Goal: Entertainment & Leisure: Consume media (video, audio)

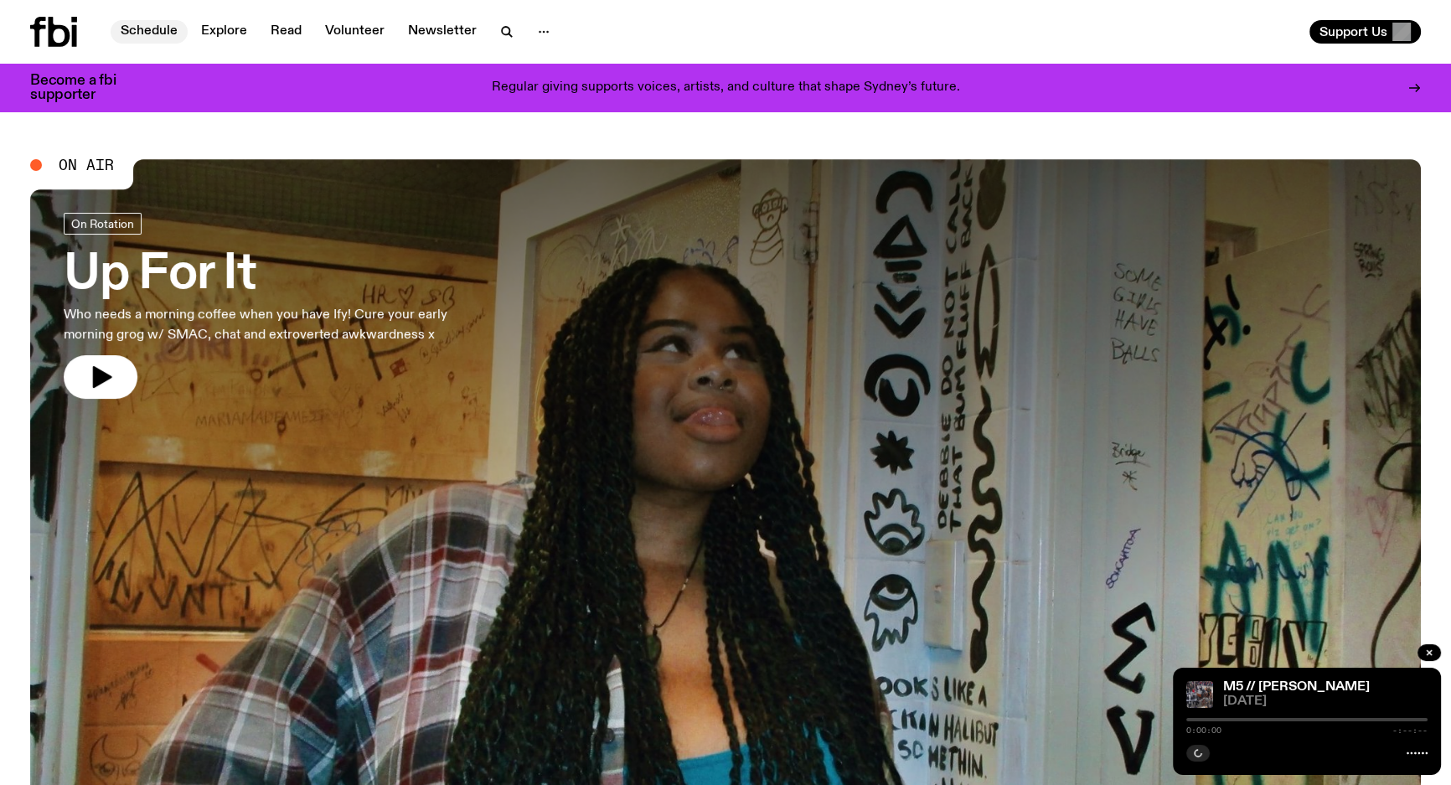
click at [160, 36] on link "Schedule" at bounding box center [149, 31] width 77 height 23
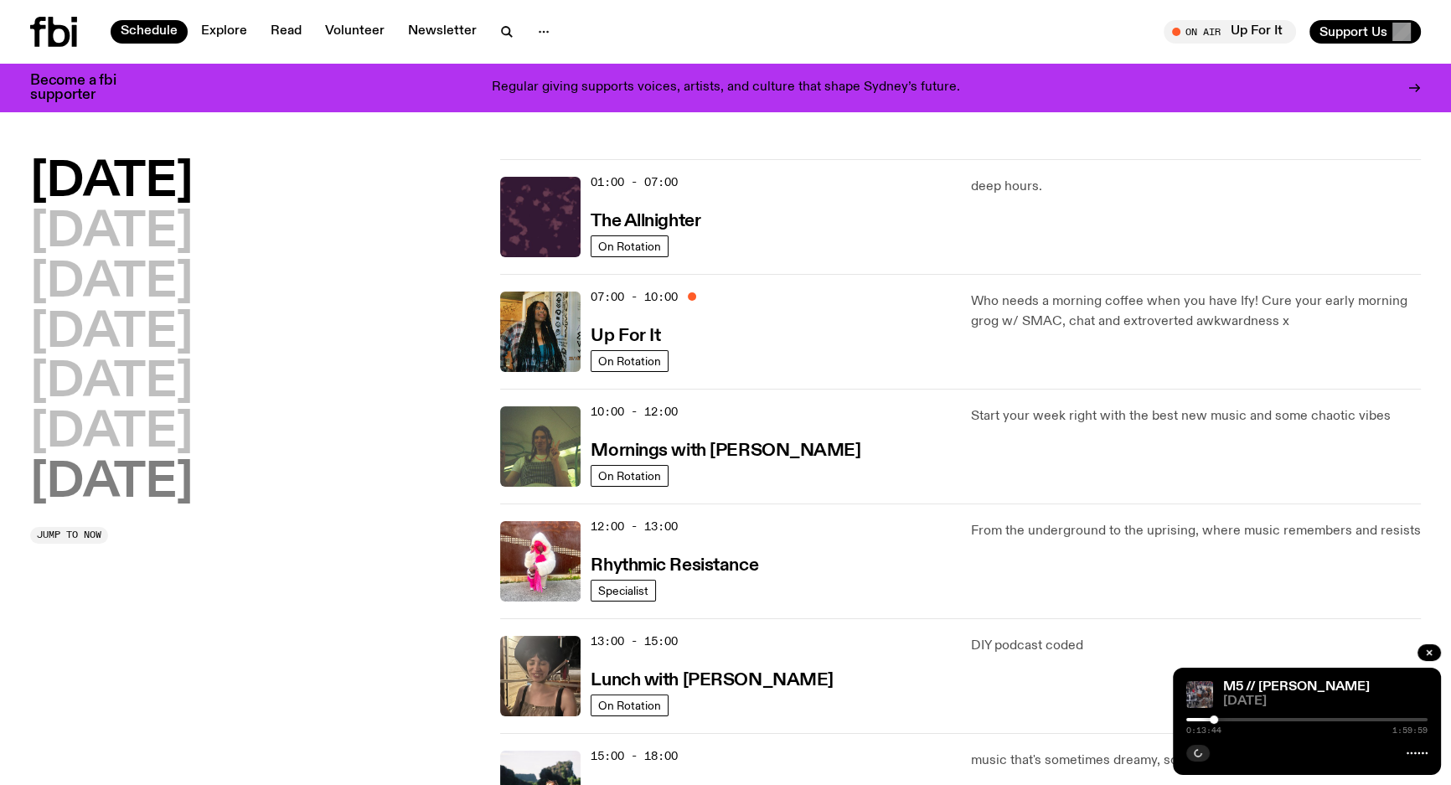
click at [153, 469] on h2 "[DATE]" at bounding box center [111, 483] width 163 height 47
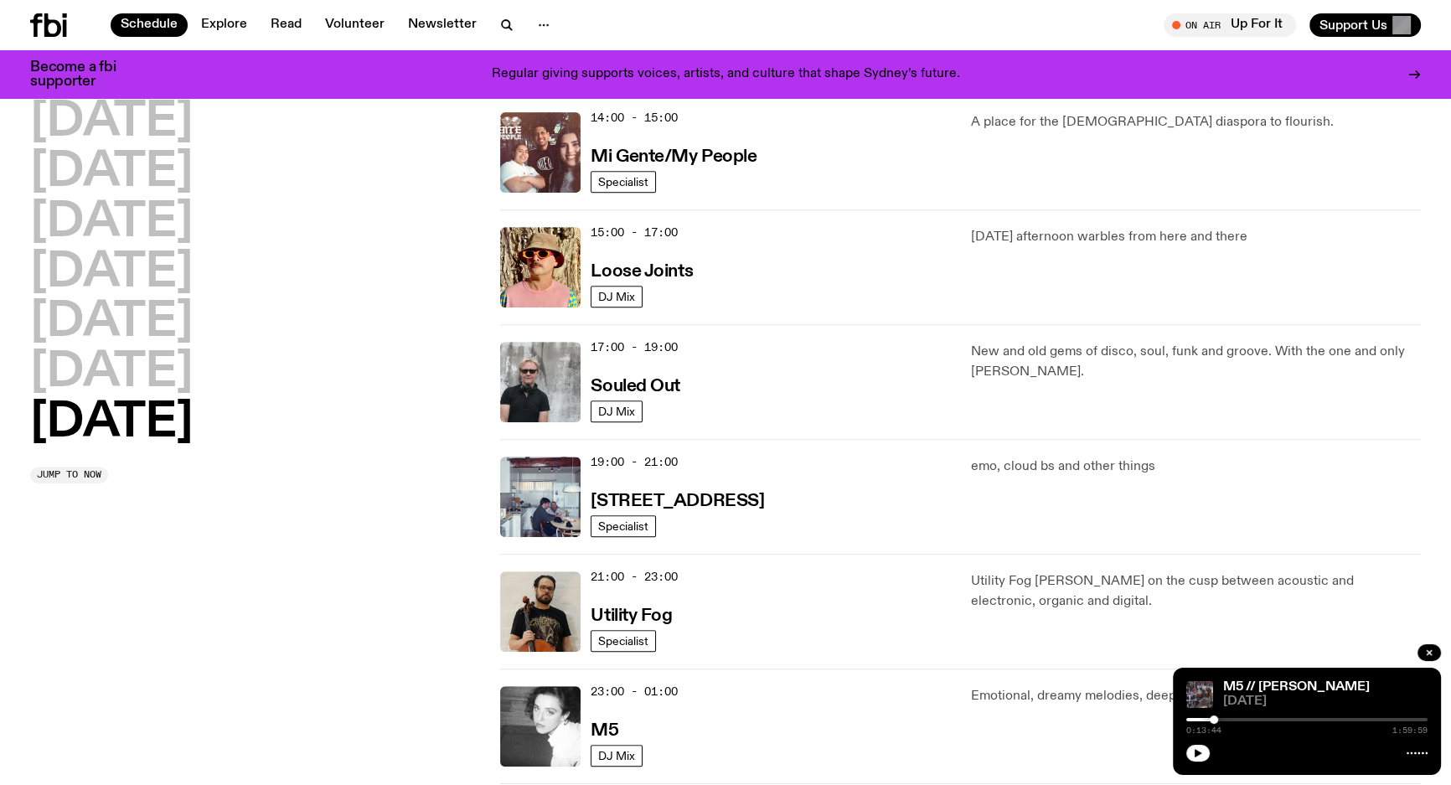
scroll to position [960, 0]
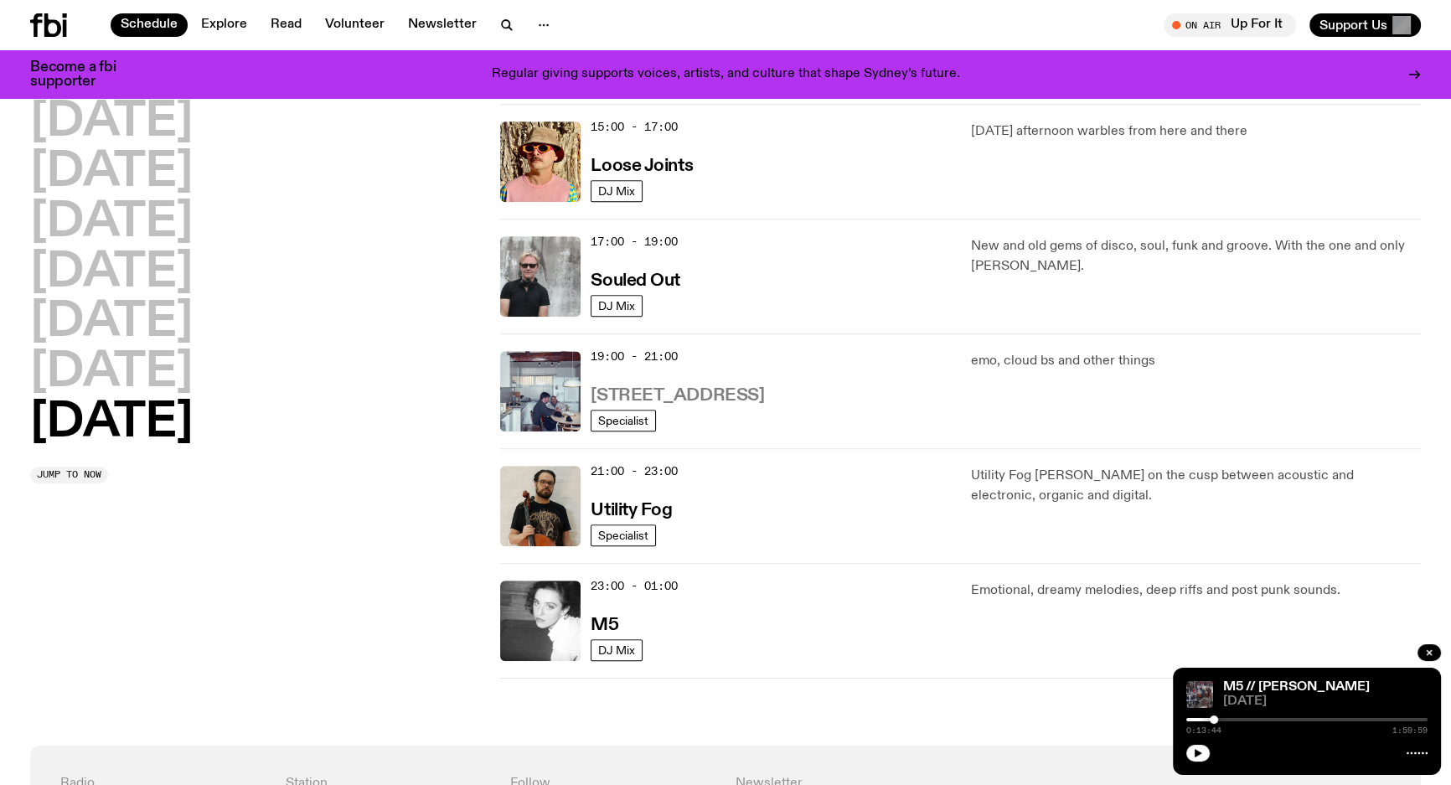
click at [675, 387] on h3 "[STREET_ADDRESS]" at bounding box center [677, 396] width 173 height 18
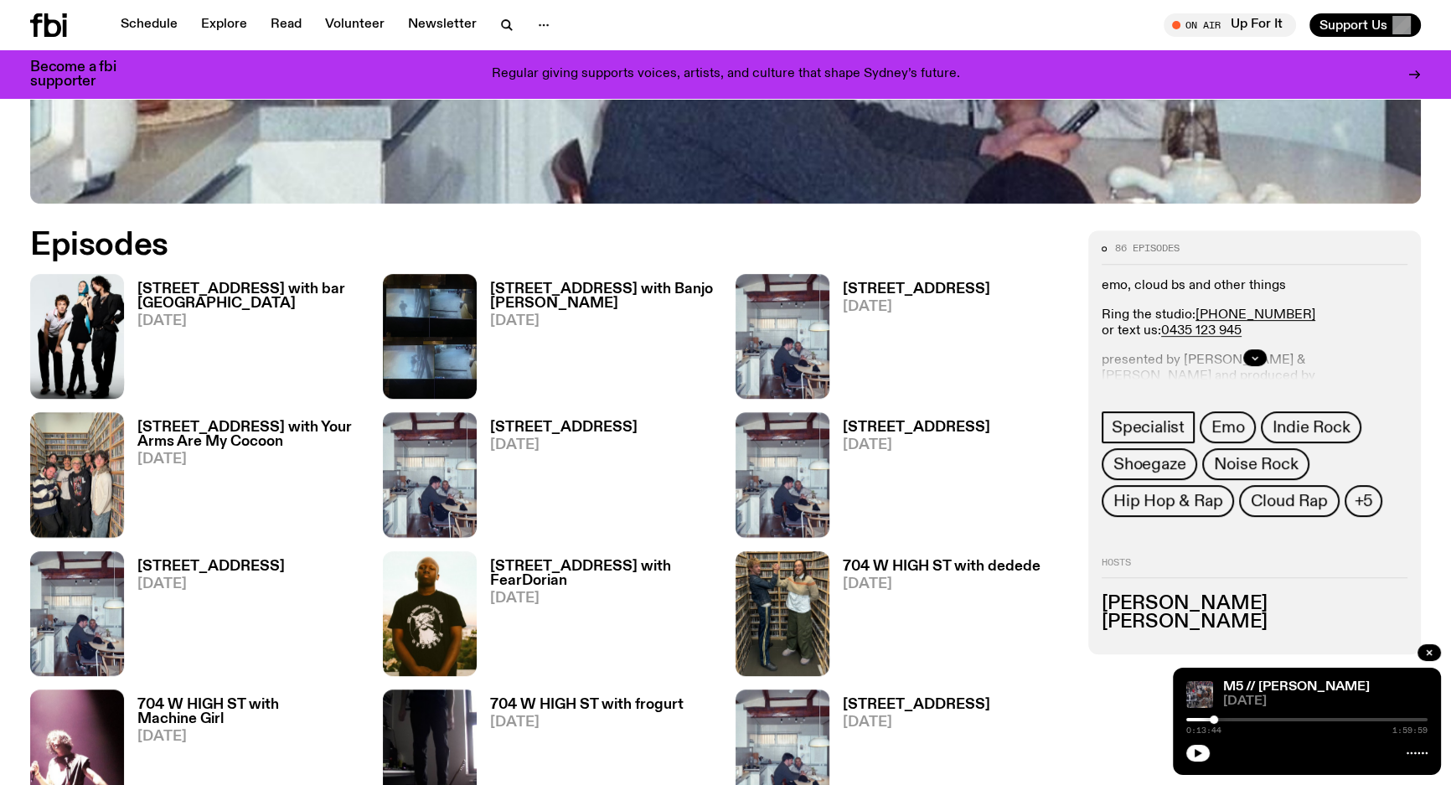
scroll to position [825, 0]
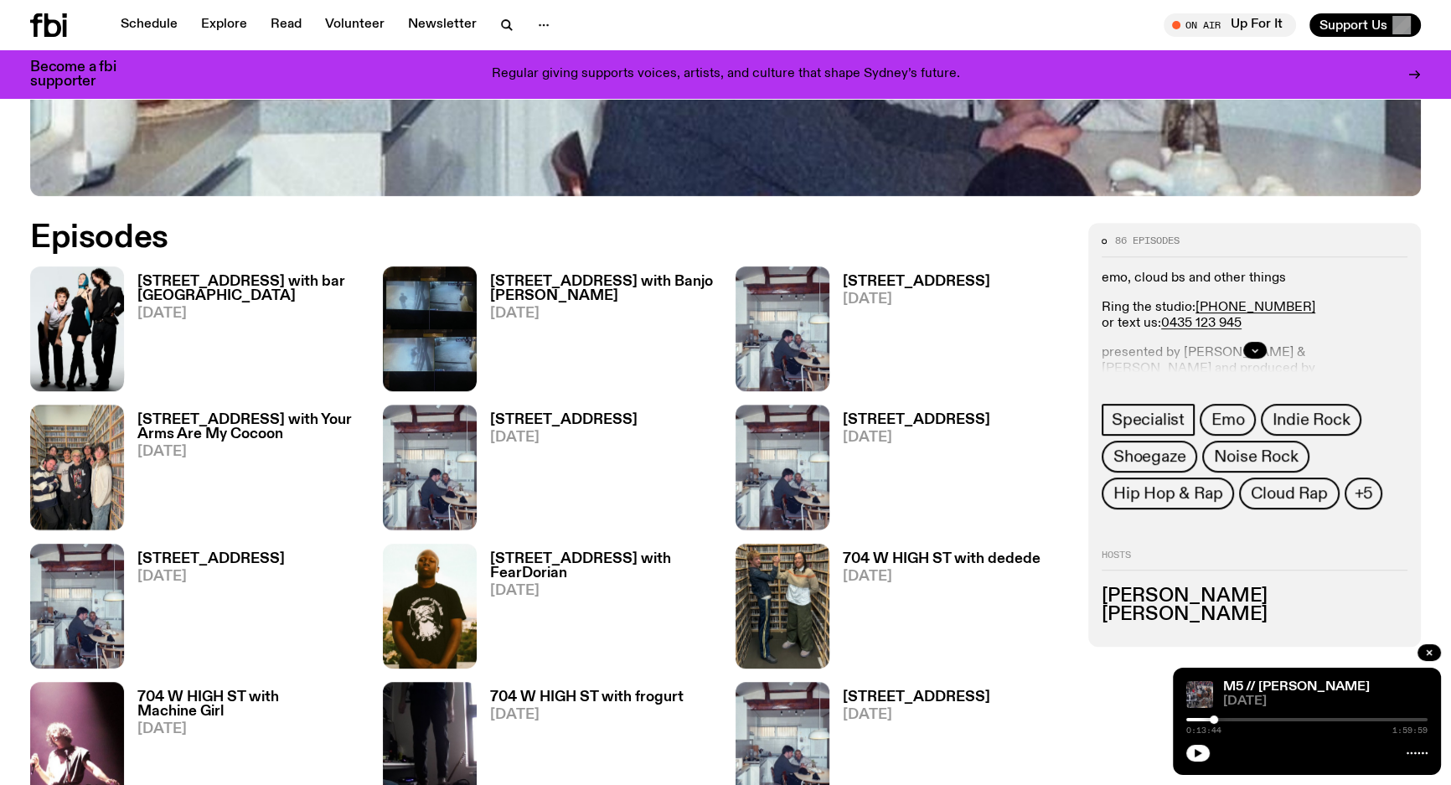
click at [280, 307] on span "[DATE]" at bounding box center [249, 314] width 225 height 14
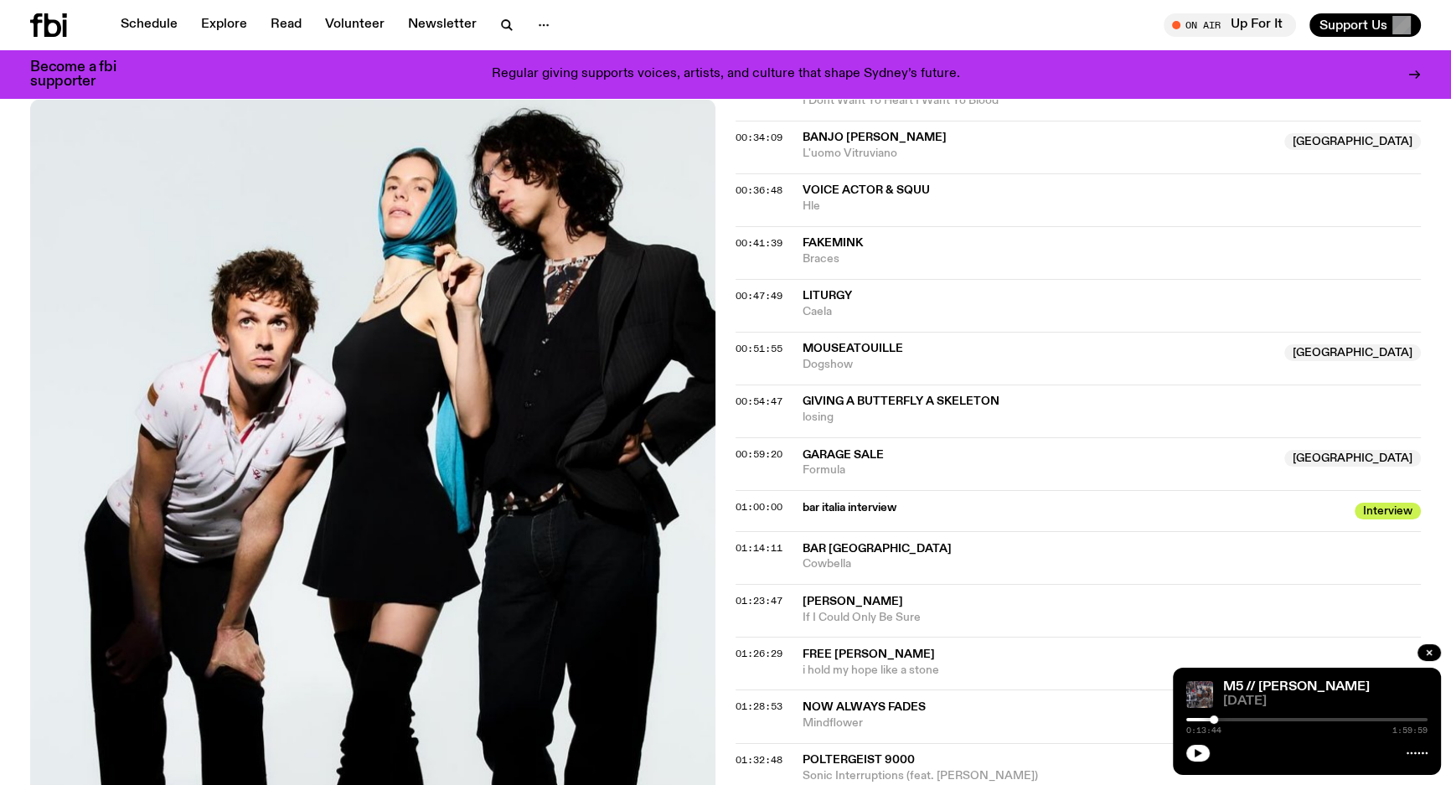
scroll to position [1290, 0]
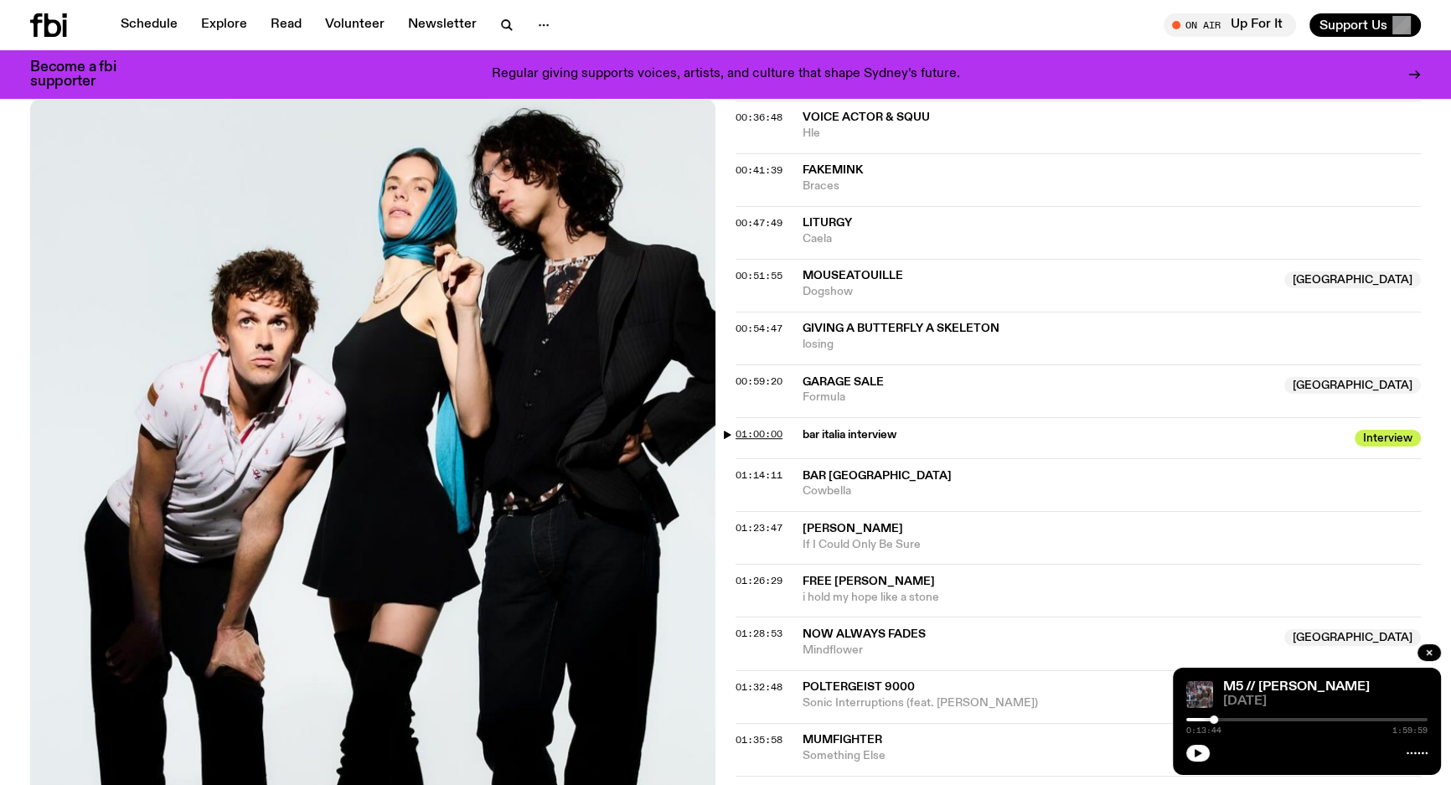
click at [743, 427] on span "01:00:00" at bounding box center [759, 433] width 47 height 13
click at [1312, 721] on div at bounding box center [1307, 719] width 241 height 3
click at [1318, 721] on div at bounding box center [1307, 719] width 241 height 3
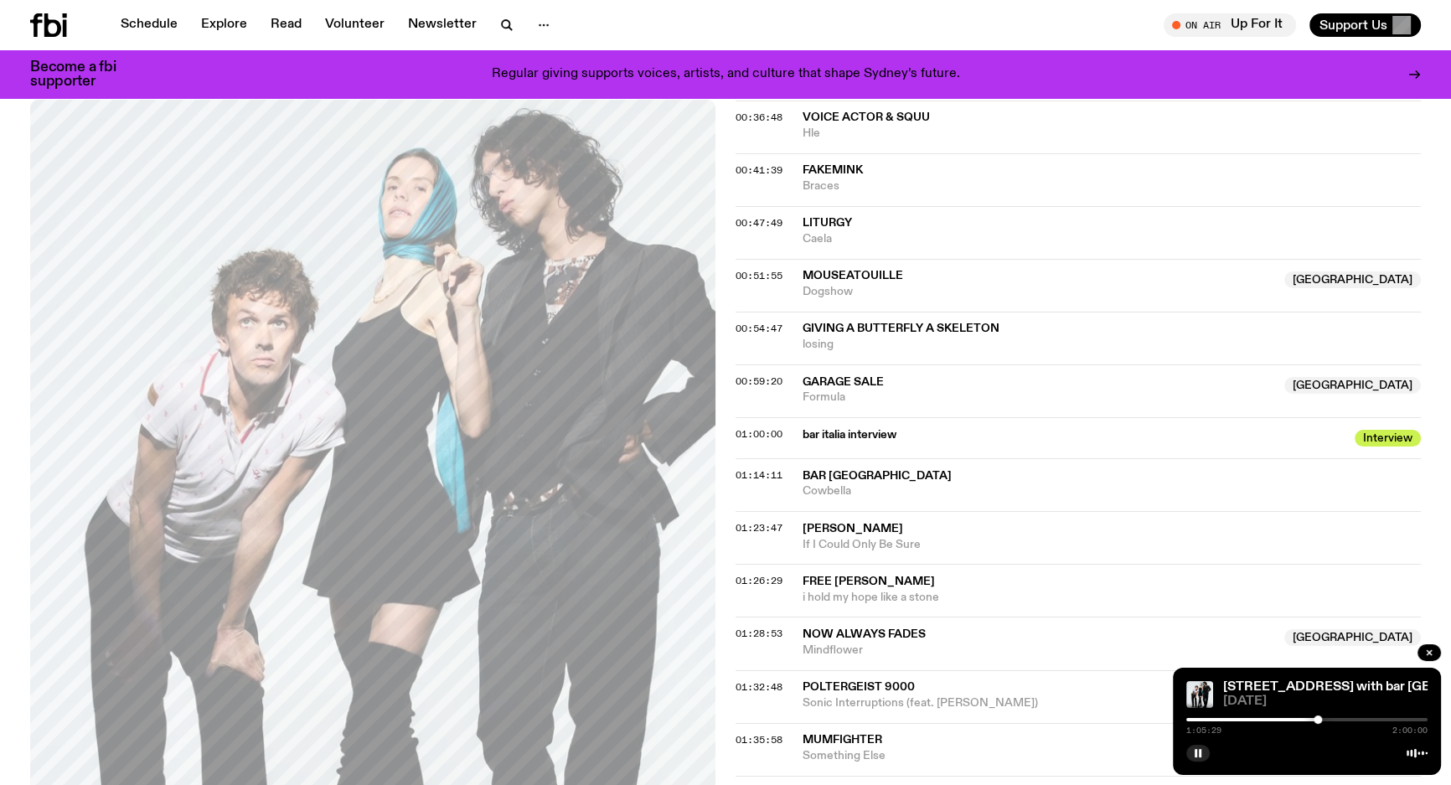
click at [1326, 721] on div at bounding box center [1307, 719] width 241 height 3
click at [1322, 720] on div at bounding box center [1322, 720] width 8 height 8
click at [1324, 720] on div at bounding box center [1324, 720] width 8 height 8
click at [1328, 720] on div at bounding box center [1307, 719] width 241 height 3
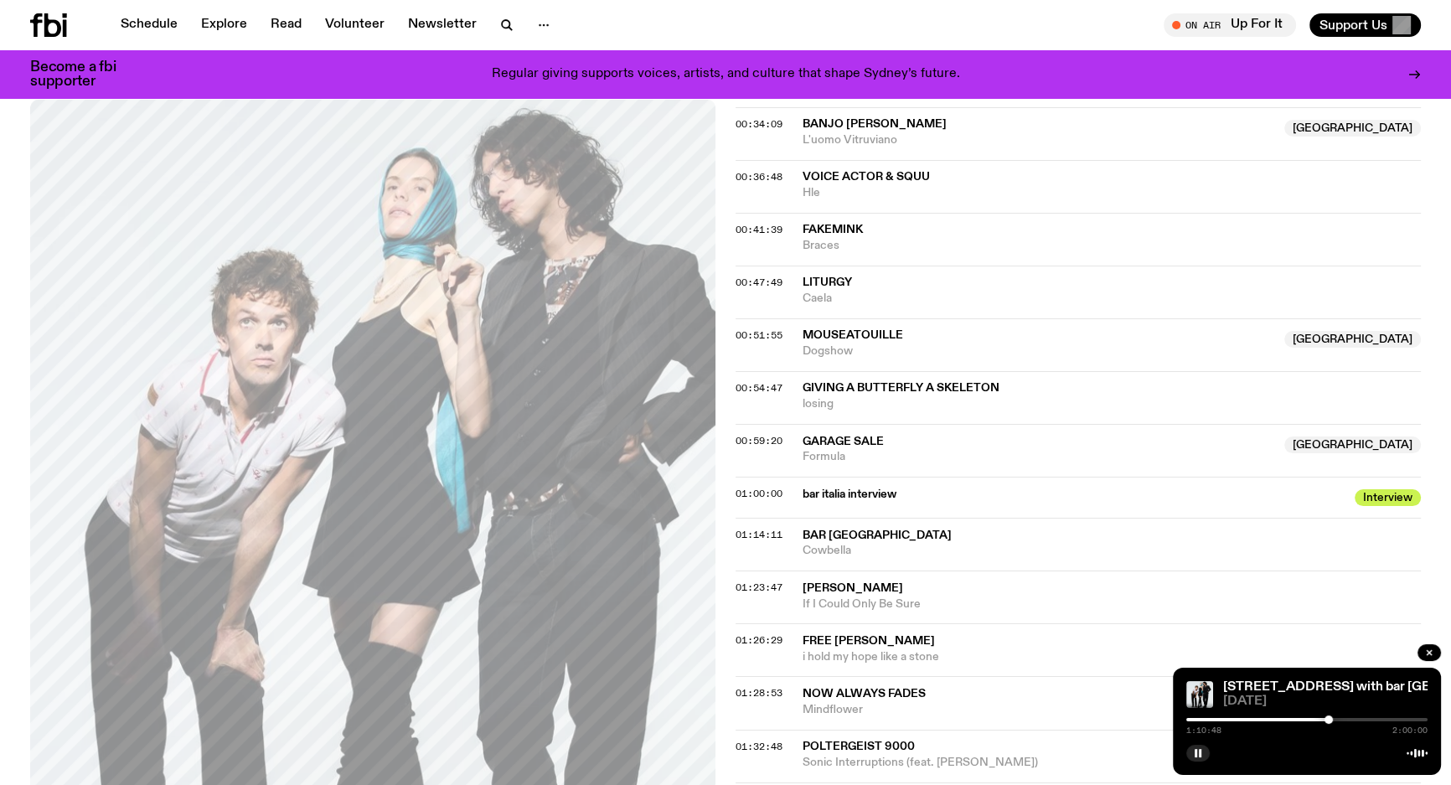
scroll to position [1213, 0]
